Goal: Find specific page/section: Find specific page/section

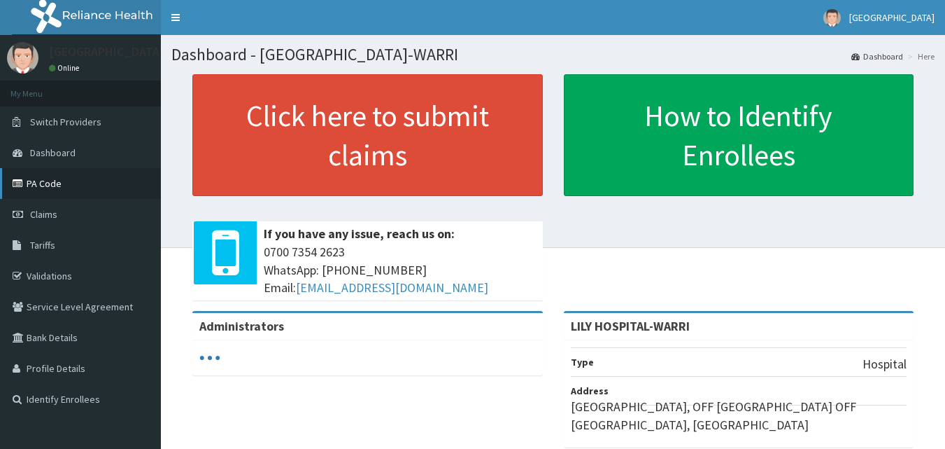
click at [58, 176] on link "PA Code" at bounding box center [80, 183] width 161 height 31
click at [121, 189] on link "PA Code" at bounding box center [80, 183] width 161 height 31
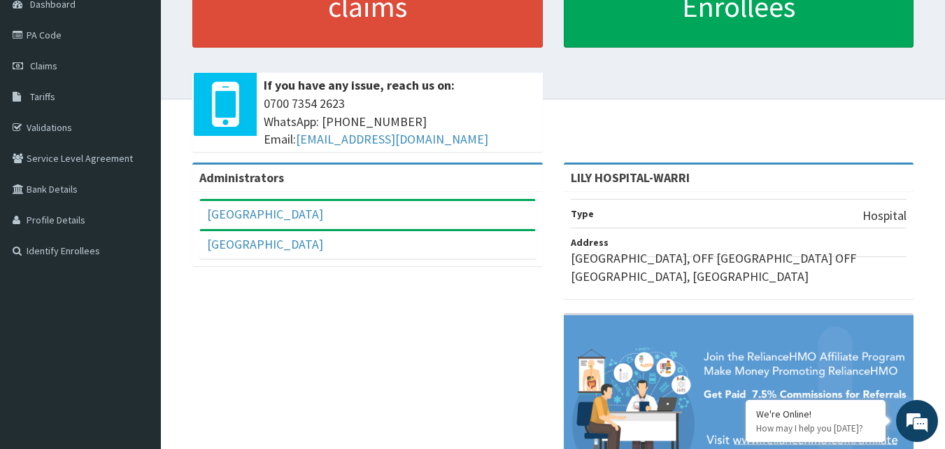
scroll to position [27, 0]
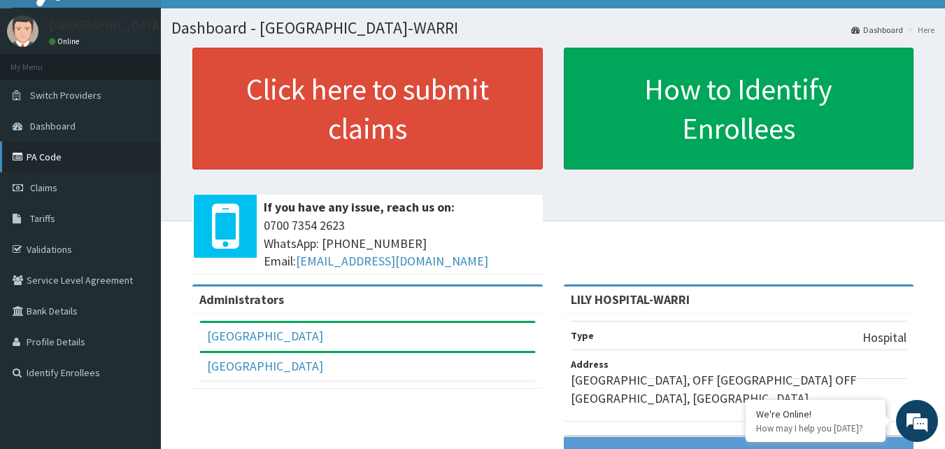
click at [64, 152] on link "PA Code" at bounding box center [80, 156] width 161 height 31
